Goal: Find specific page/section: Find specific page/section

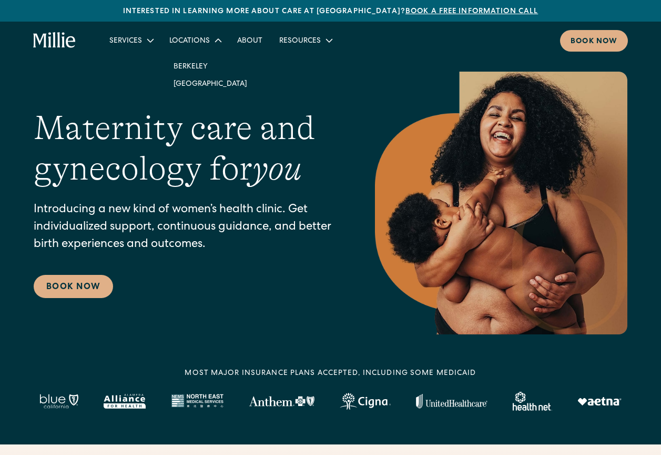
click at [195, 42] on div "Locations" at bounding box center [189, 41] width 41 height 11
click at [195, 63] on link "Berkeley" at bounding box center [210, 65] width 91 height 17
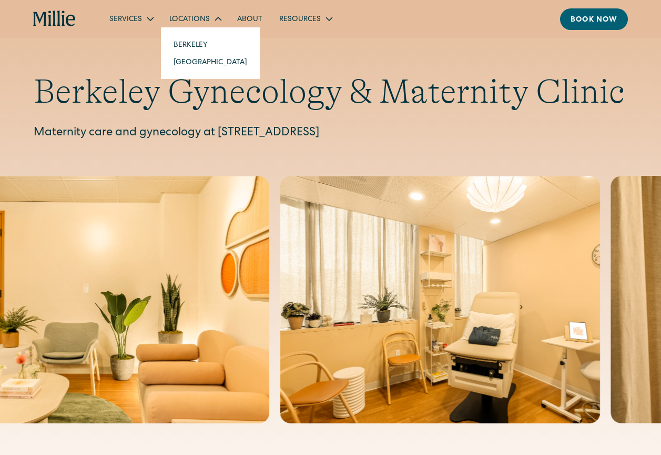
click at [189, 42] on link "Berkeley" at bounding box center [210, 44] width 91 height 17
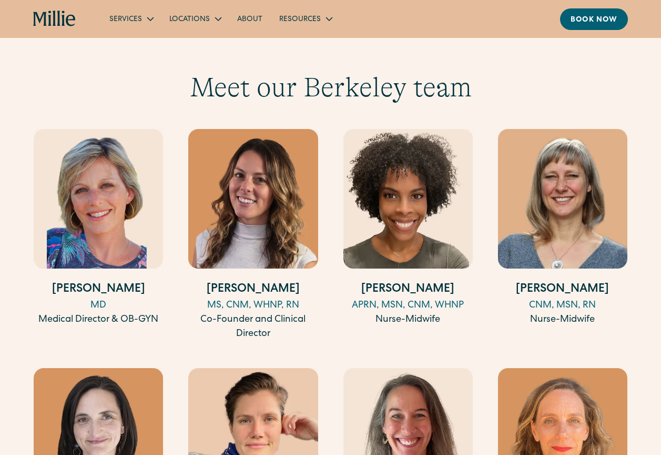
scroll to position [1020, 0]
